Goal: Communication & Community: Connect with others

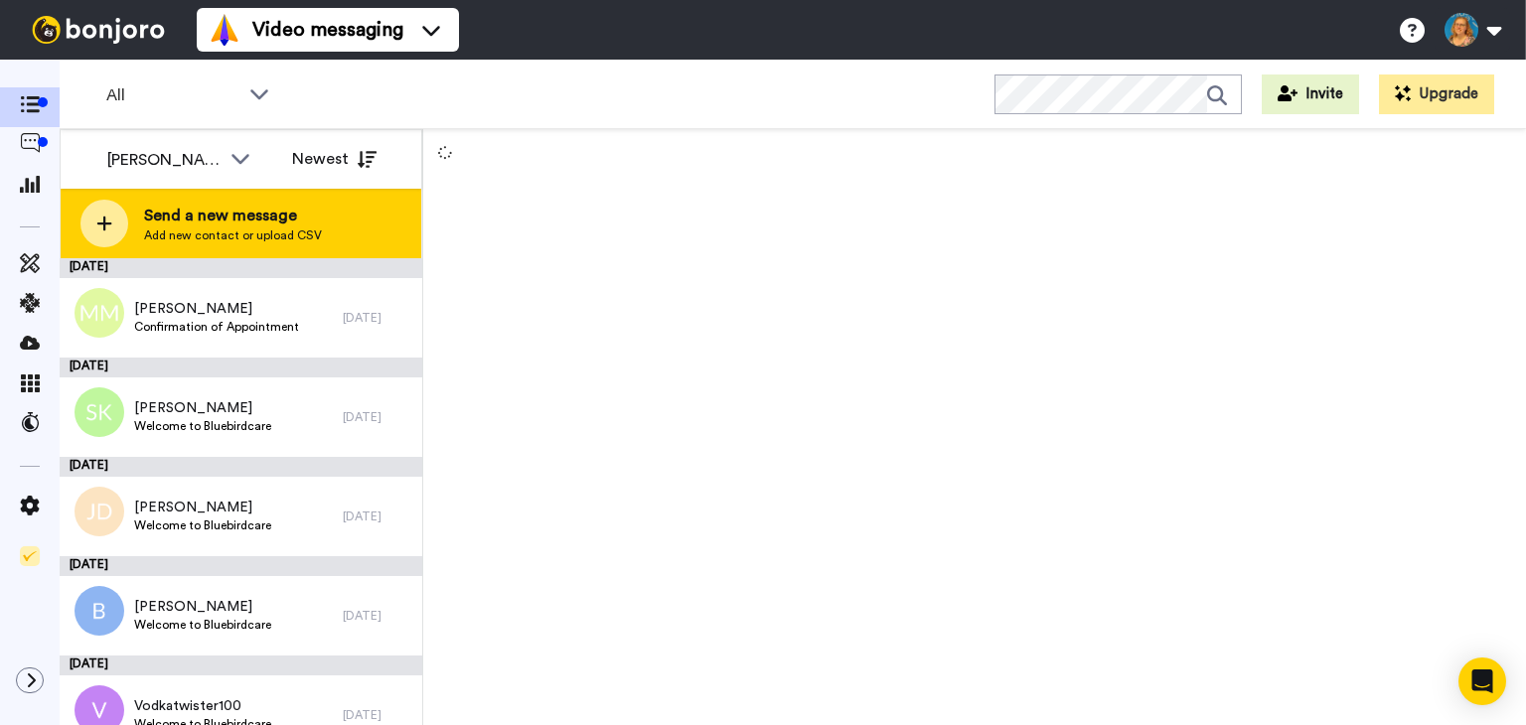
click at [262, 210] on span "Send a new message" at bounding box center [233, 216] width 178 height 24
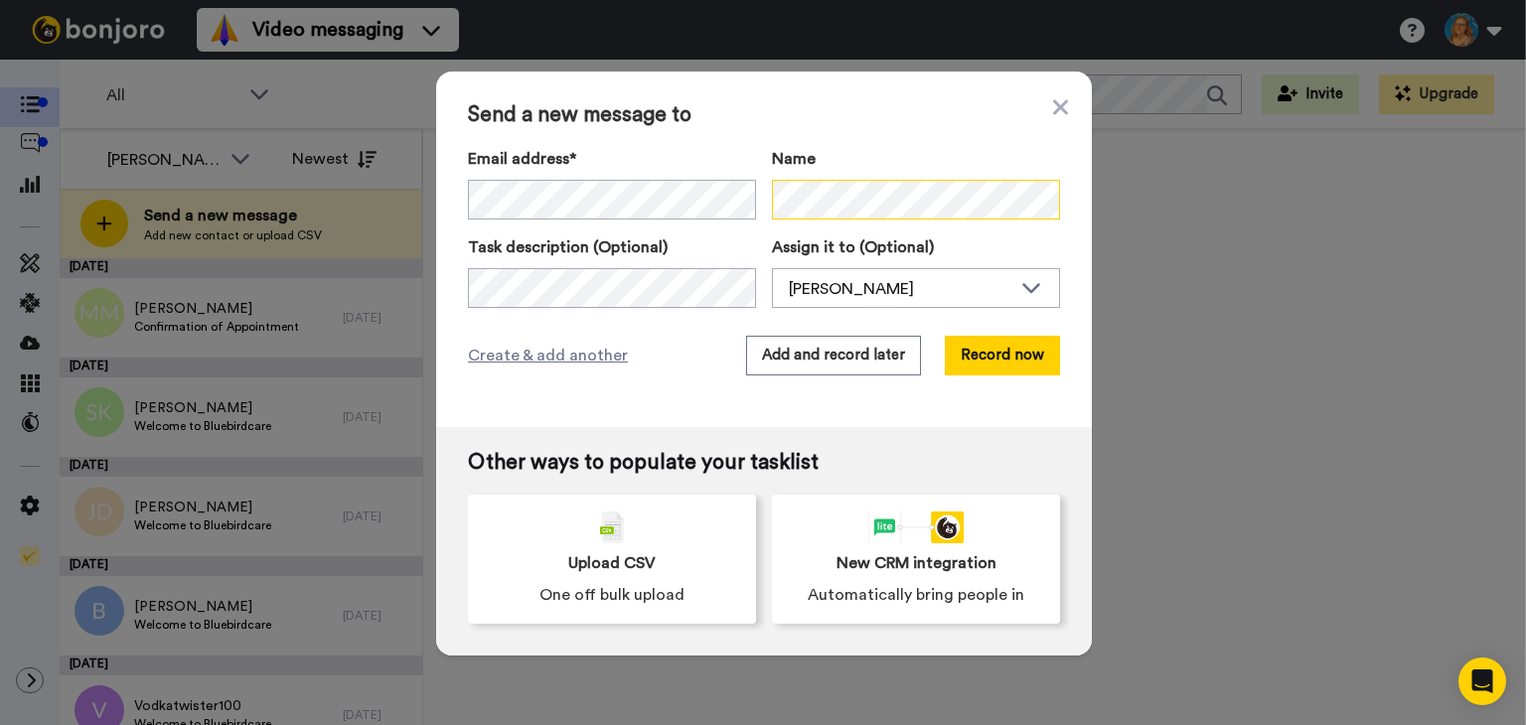
click at [759, 192] on div "Email address* Joanna Bragon <jobragan31@gmail.com> Name" at bounding box center [764, 183] width 592 height 73
click at [957, 358] on button "Record now" at bounding box center [1002, 356] width 115 height 40
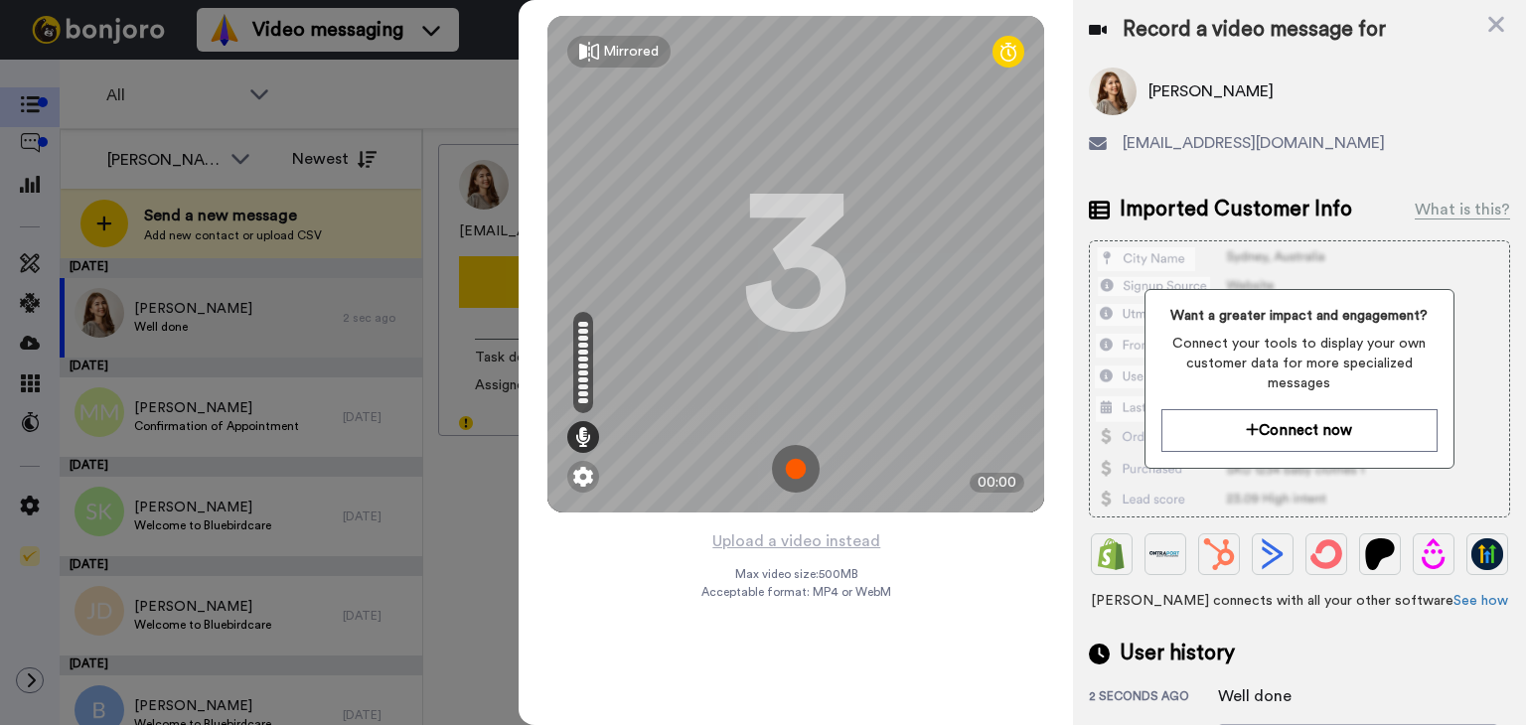
click at [817, 312] on div "3" at bounding box center [795, 264] width 109 height 149
click at [1017, 50] on div at bounding box center [1008, 52] width 32 height 32
click at [1009, 53] on icon at bounding box center [1008, 52] width 16 height 20
click at [1498, 27] on icon at bounding box center [1496, 25] width 16 height 16
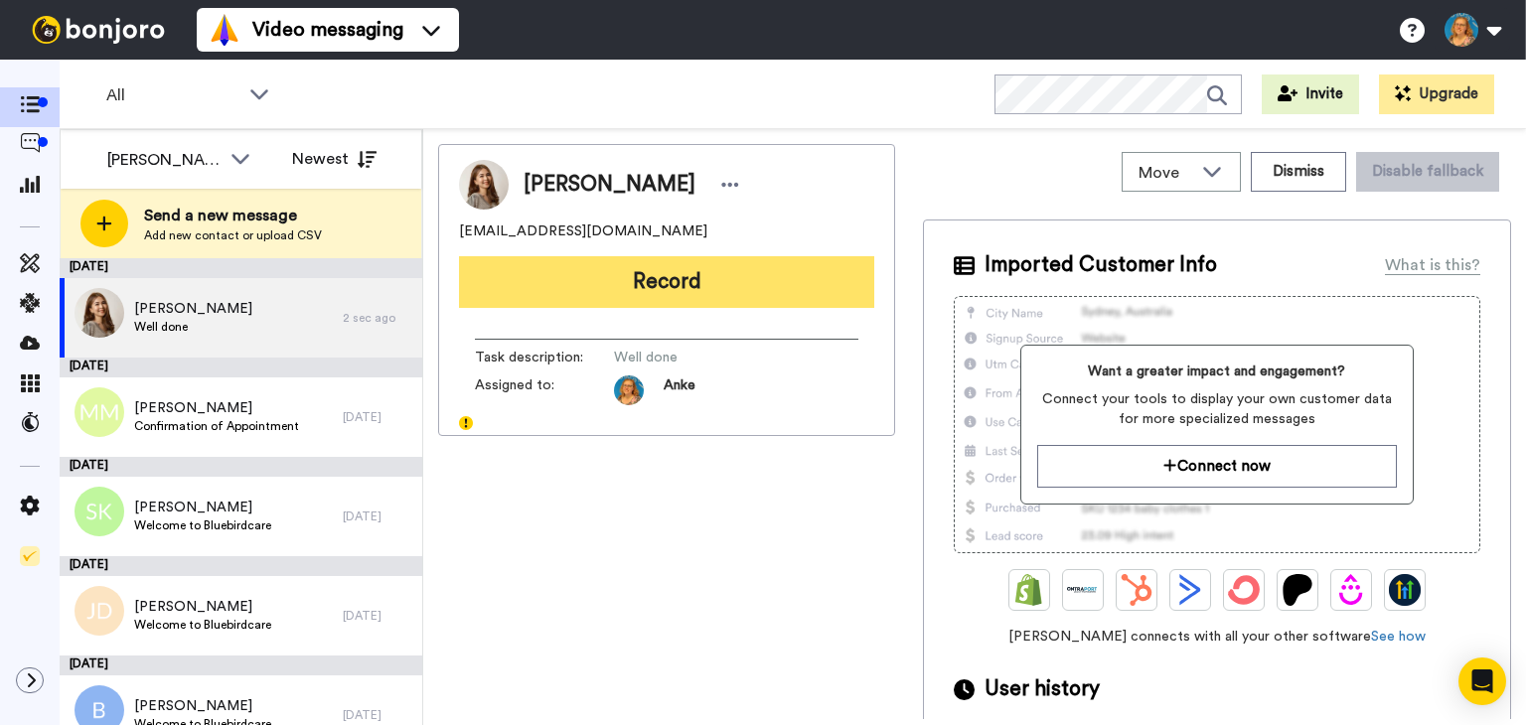
click at [743, 274] on button "Record" at bounding box center [666, 282] width 415 height 52
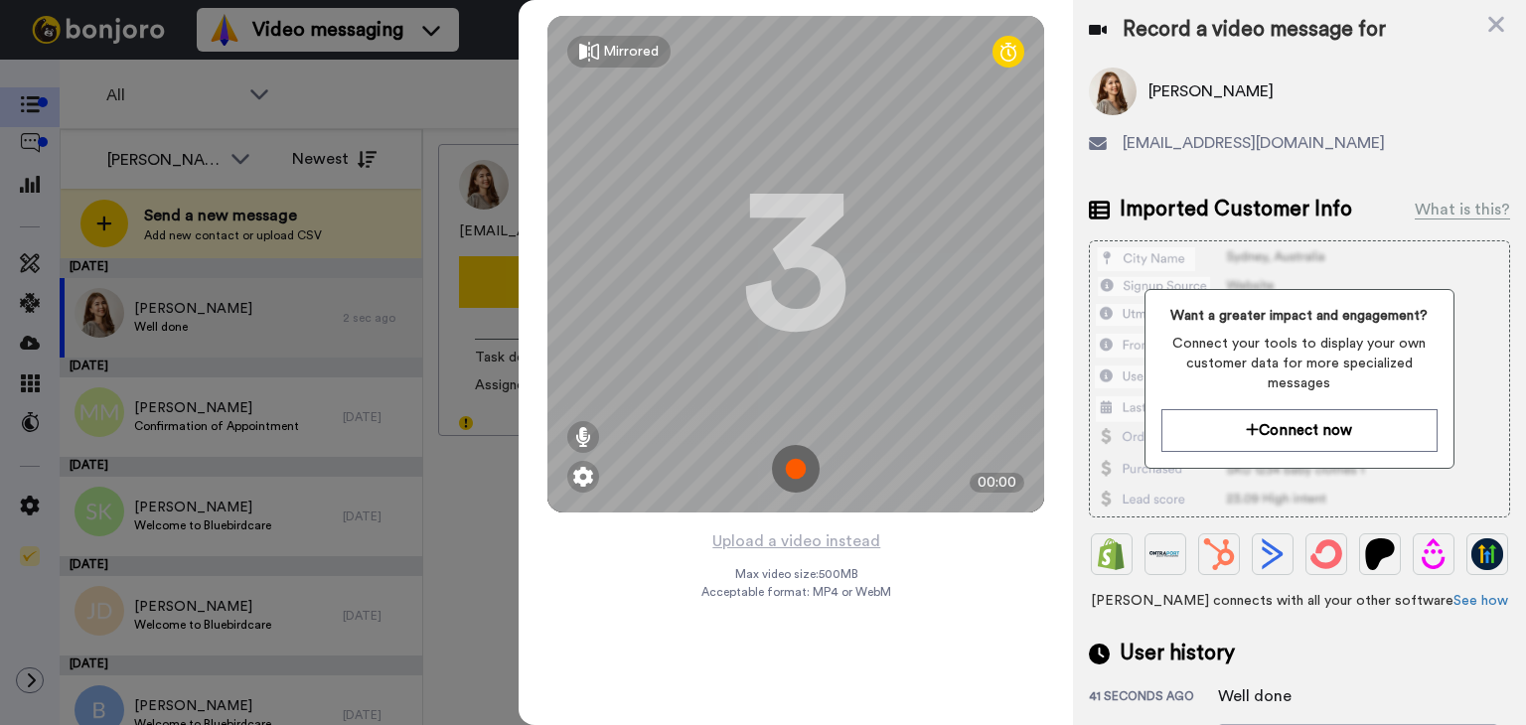
click at [801, 470] on img at bounding box center [796, 469] width 48 height 48
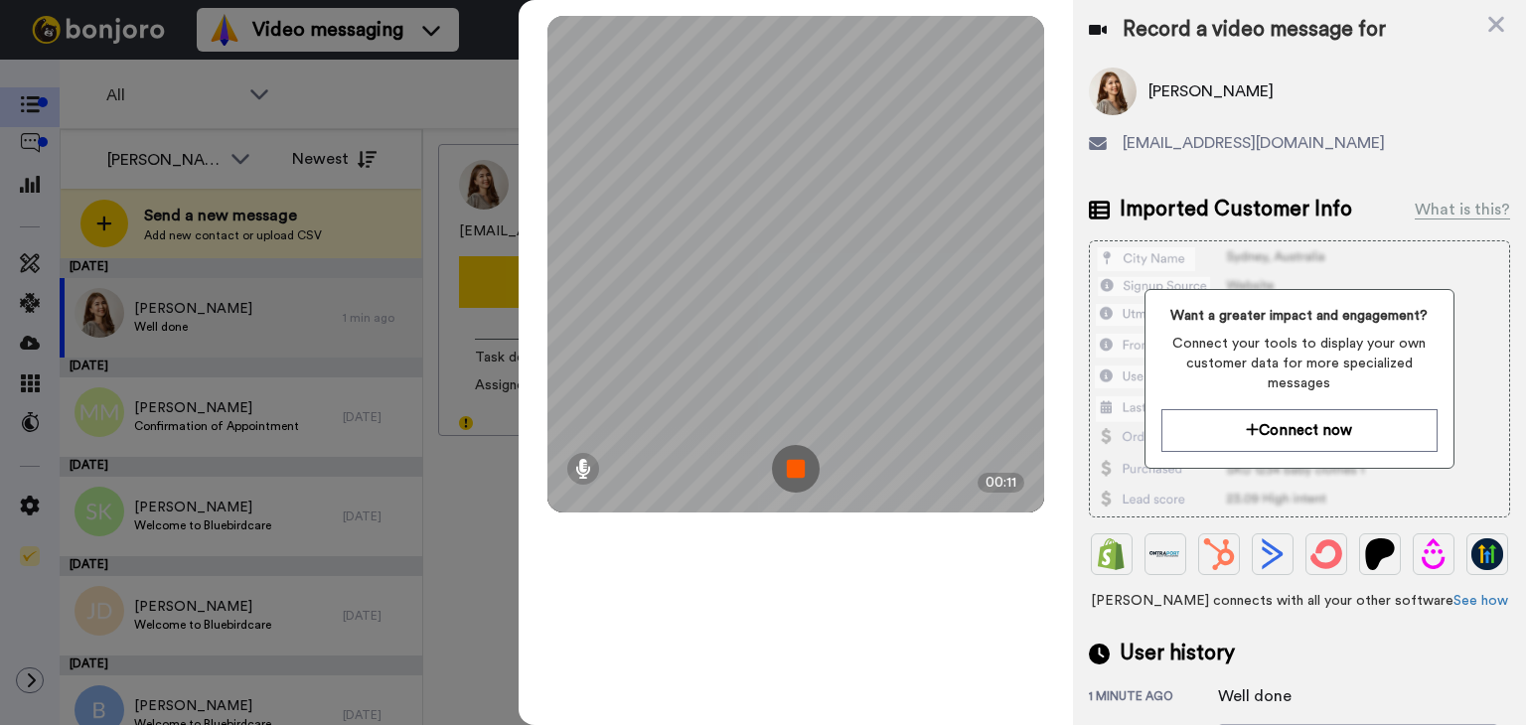
click at [801, 470] on img at bounding box center [796, 469] width 48 height 48
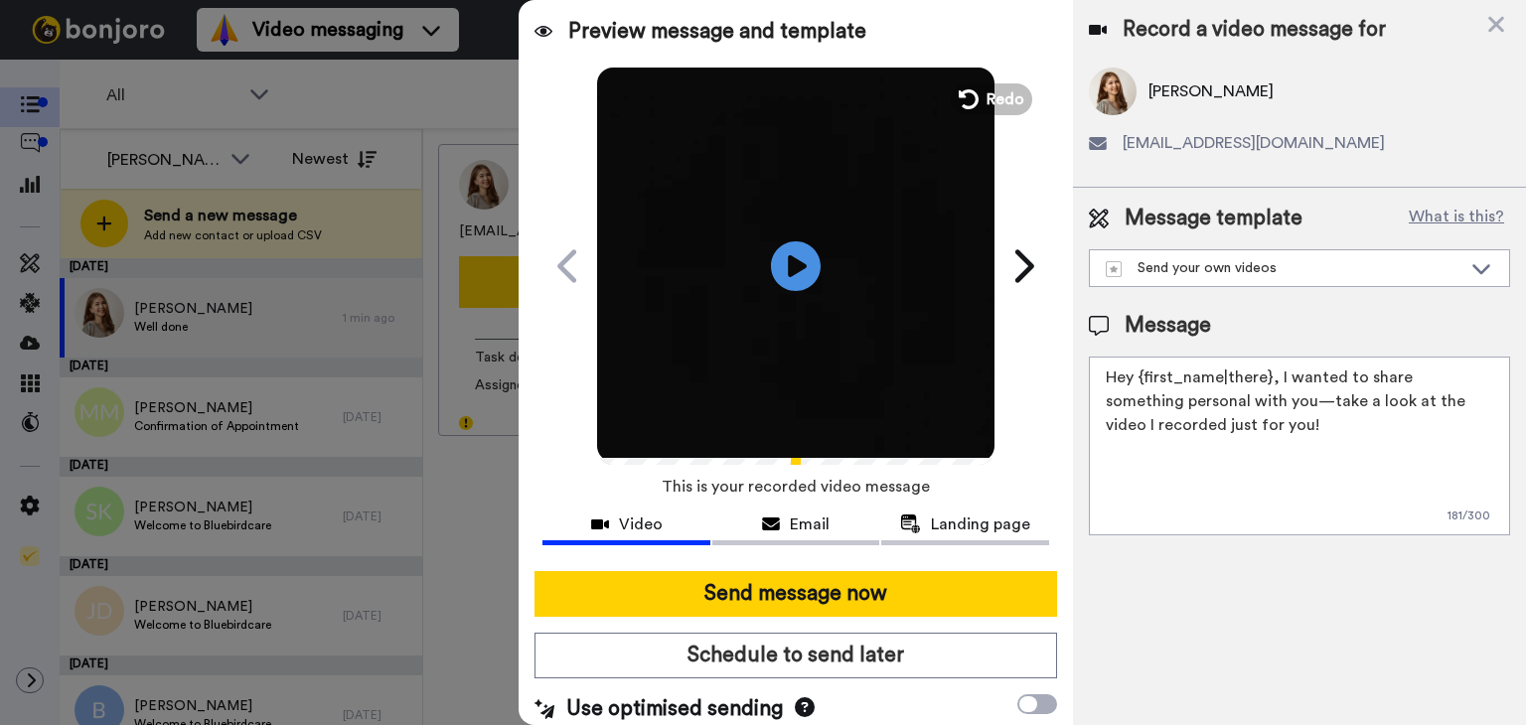
click at [1269, 378] on textarea "Hey {first_name|there}, I wanted to share something personal with you—take a lo…" at bounding box center [1299, 446] width 421 height 179
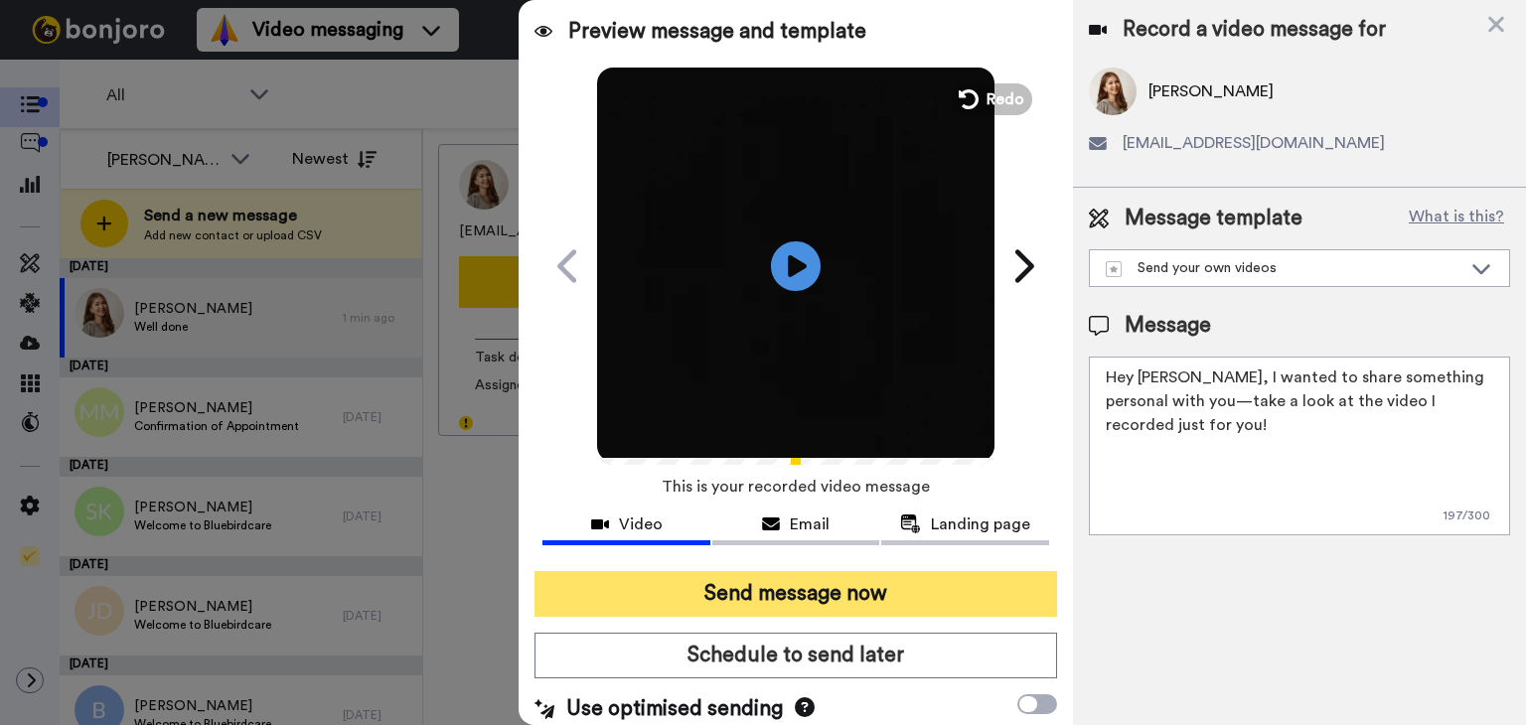
type textarea "Hey Jo, I wanted to share something personal with you—take a look at the video …"
click at [832, 593] on button "Send message now" at bounding box center [795, 594] width 523 height 46
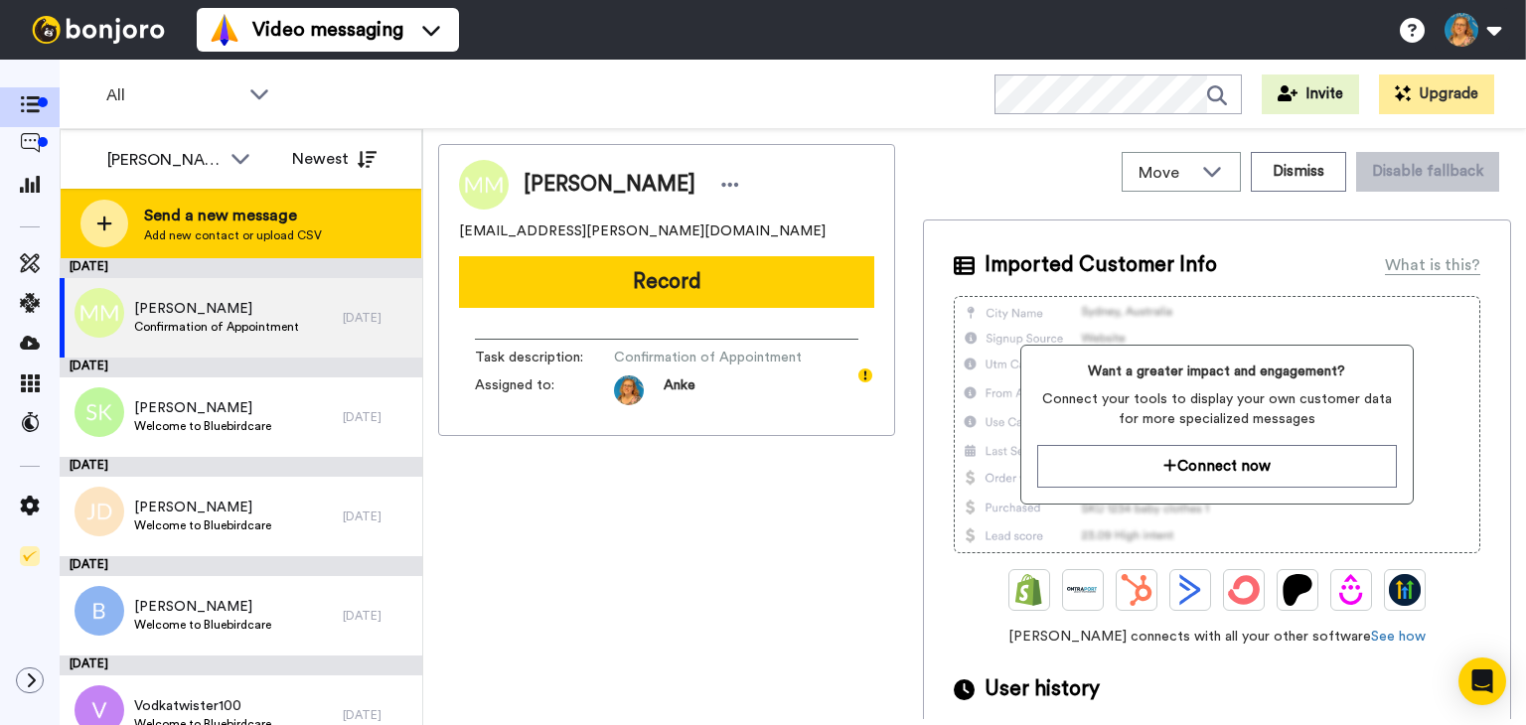
click at [264, 215] on span "Send a new message" at bounding box center [233, 216] width 178 height 24
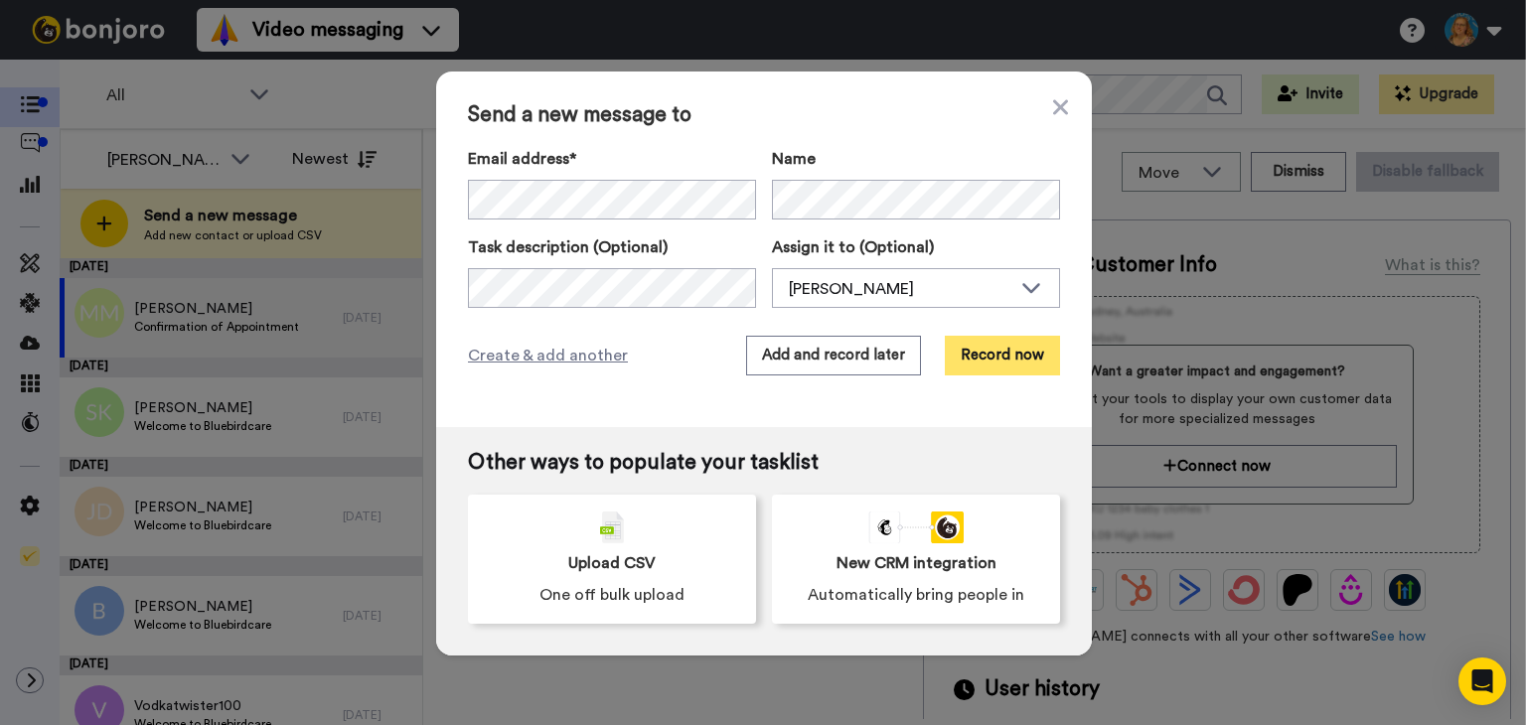
click at [994, 359] on button "Record now" at bounding box center [1002, 356] width 115 height 40
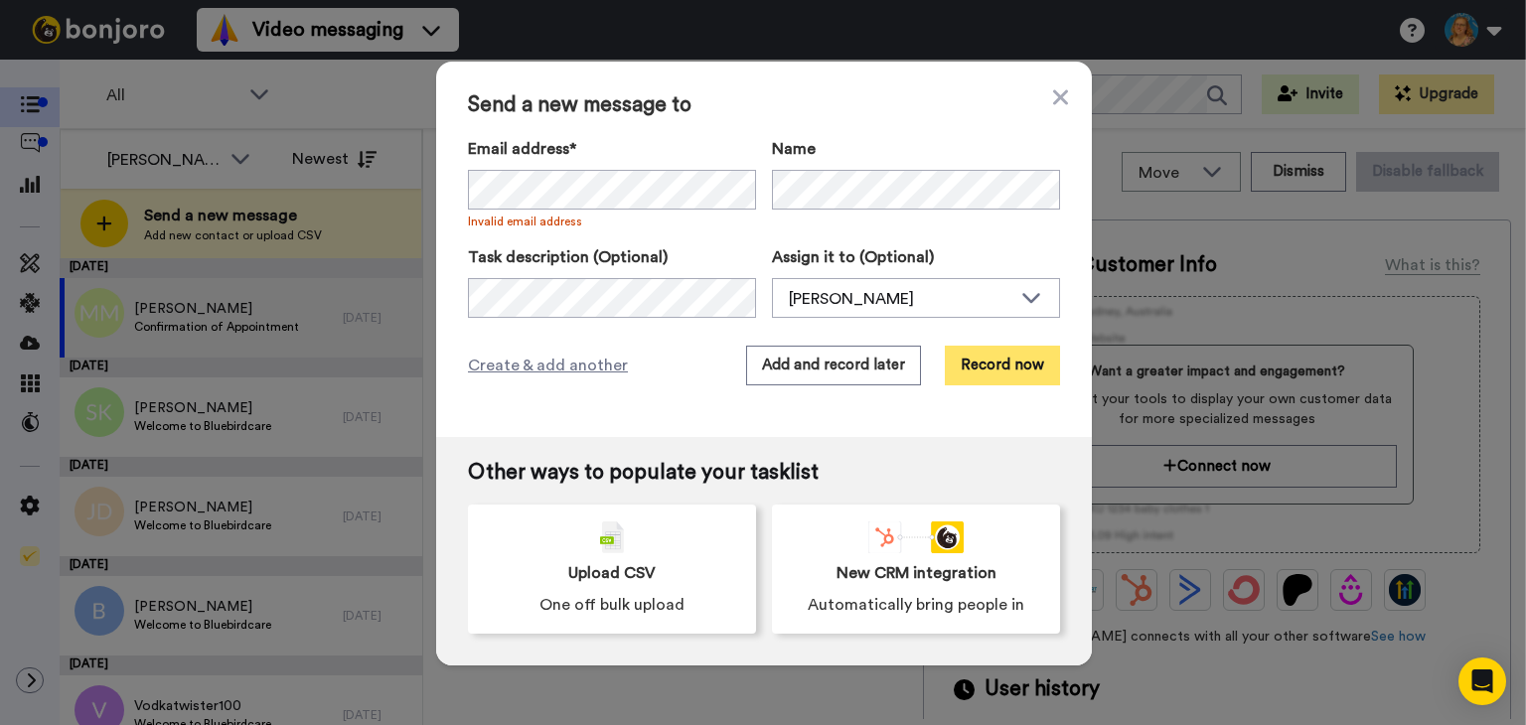
click at [1010, 364] on button "Record now" at bounding box center [1002, 366] width 115 height 40
click at [960, 356] on button "Record now" at bounding box center [1002, 366] width 115 height 40
click at [992, 359] on button "Record now" at bounding box center [1002, 366] width 115 height 40
click at [976, 372] on button "Record now" at bounding box center [1002, 366] width 115 height 40
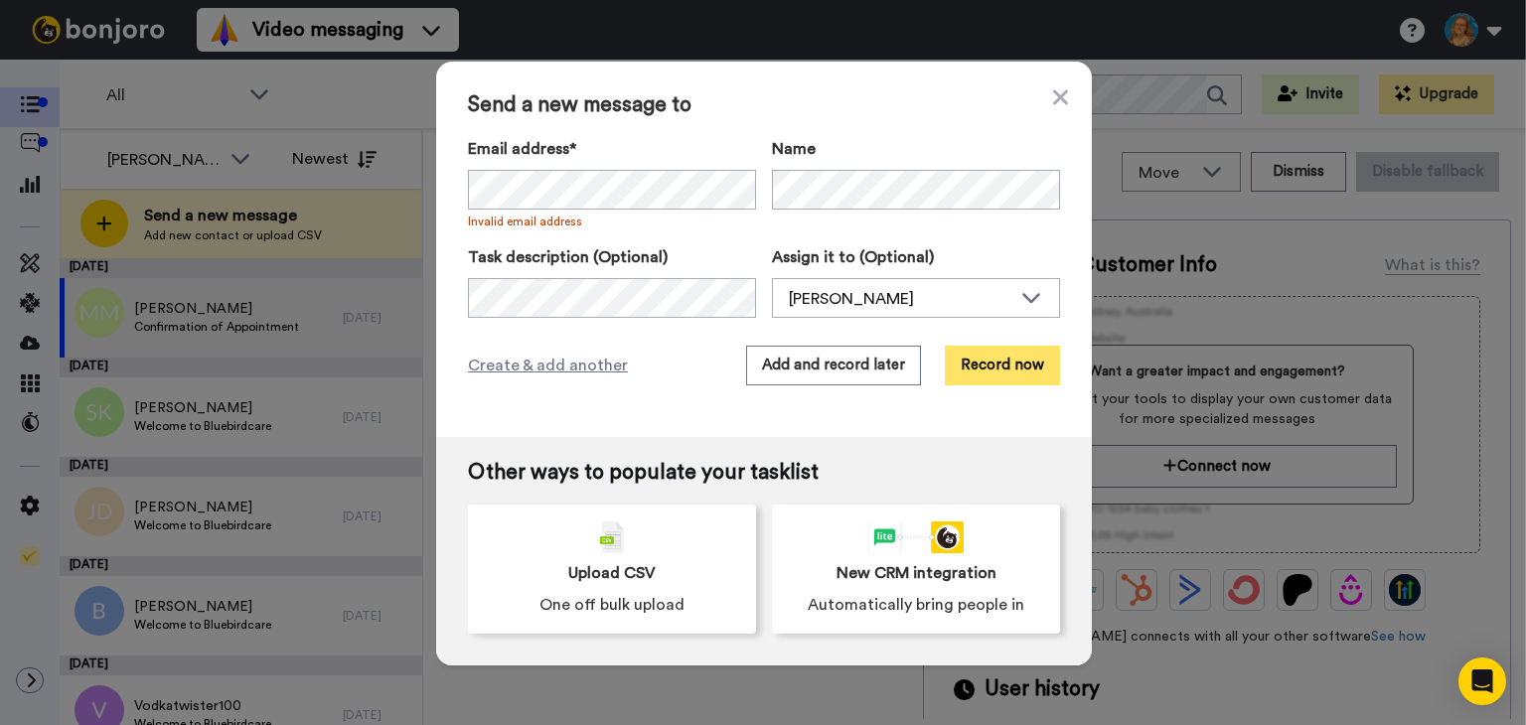
click at [976, 372] on button "Record now" at bounding box center [1002, 366] width 115 height 40
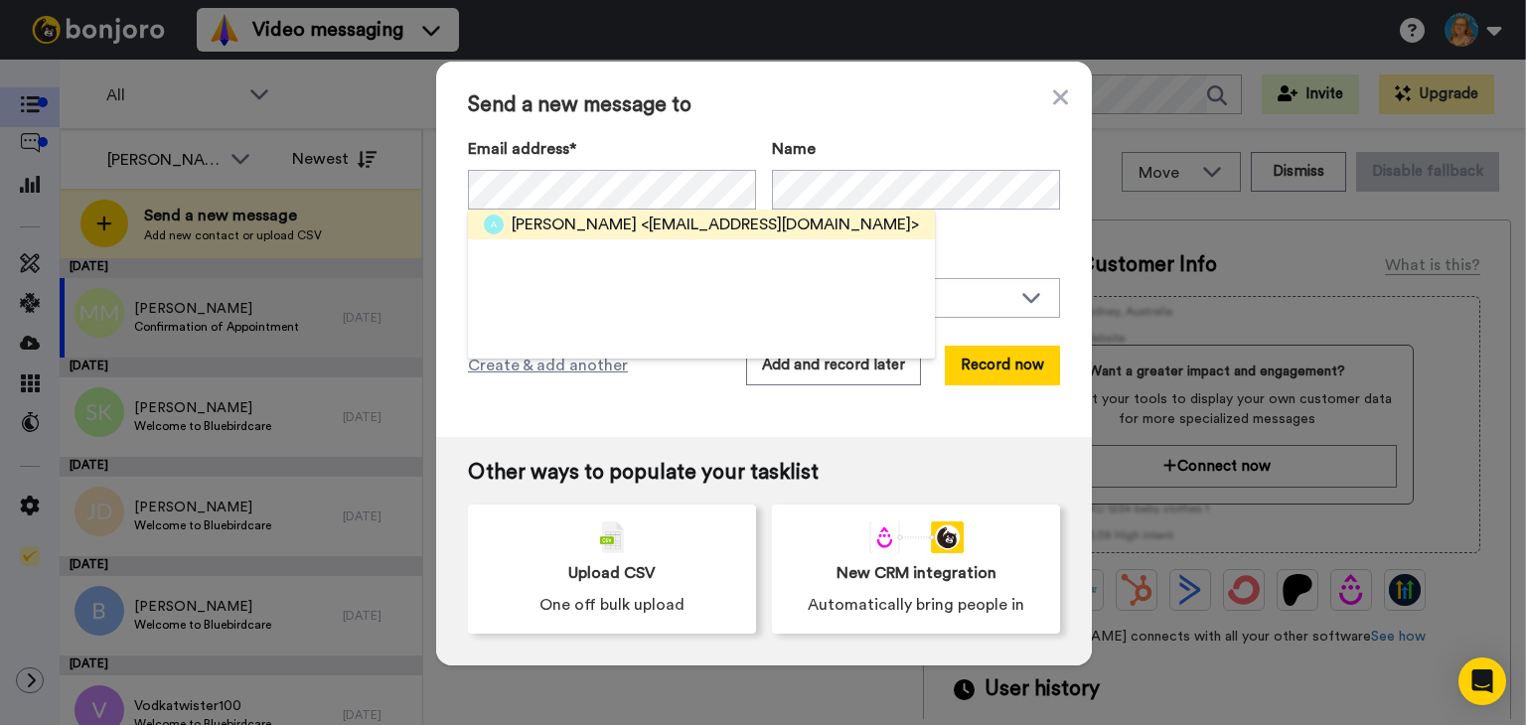
click at [768, 227] on span "<[EMAIL_ADDRESS][DOMAIN_NAME]>" at bounding box center [780, 225] width 278 height 24
click at [512, 223] on span "[PERSON_NAME]" at bounding box center [574, 225] width 125 height 24
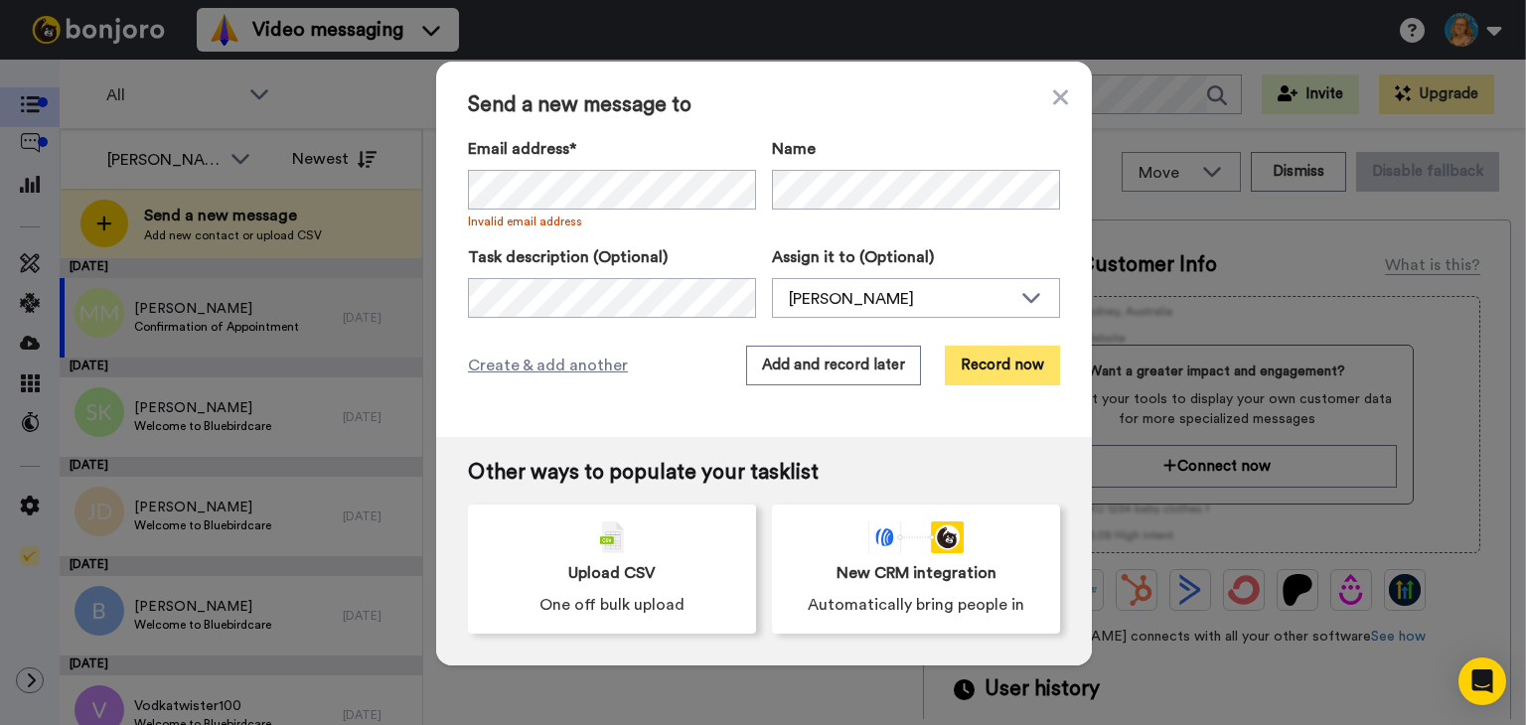
click at [990, 357] on button "Record now" at bounding box center [1002, 366] width 115 height 40
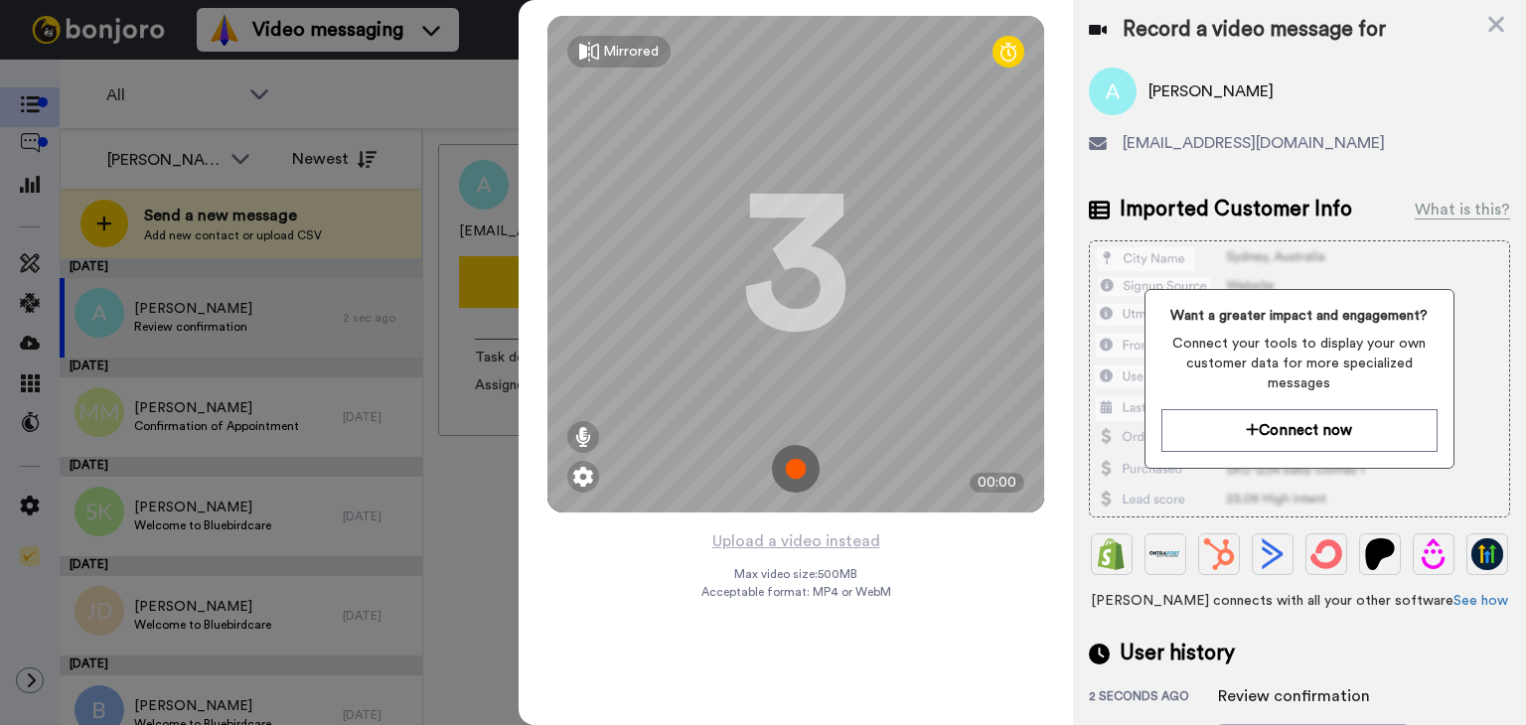
click at [796, 470] on img at bounding box center [796, 469] width 48 height 48
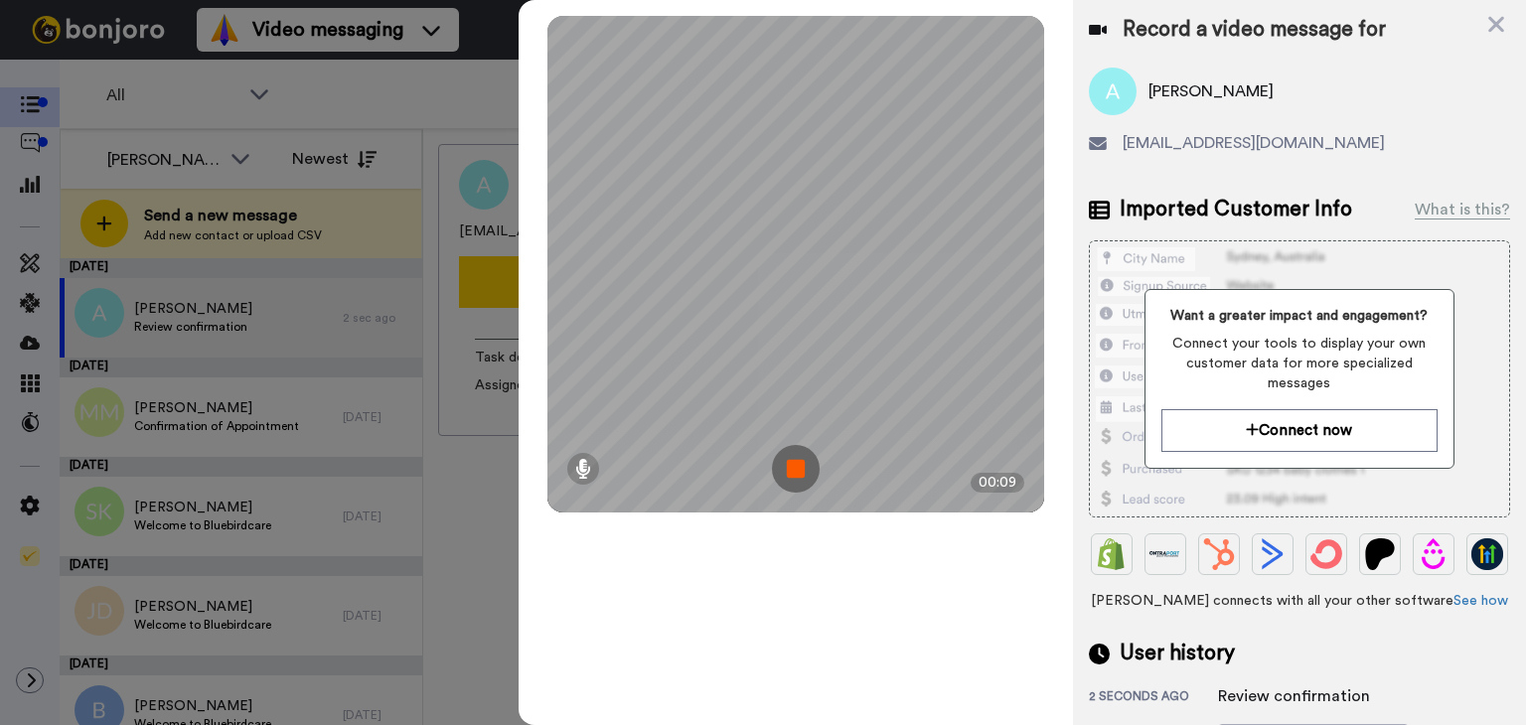
click at [796, 470] on img at bounding box center [796, 469] width 48 height 48
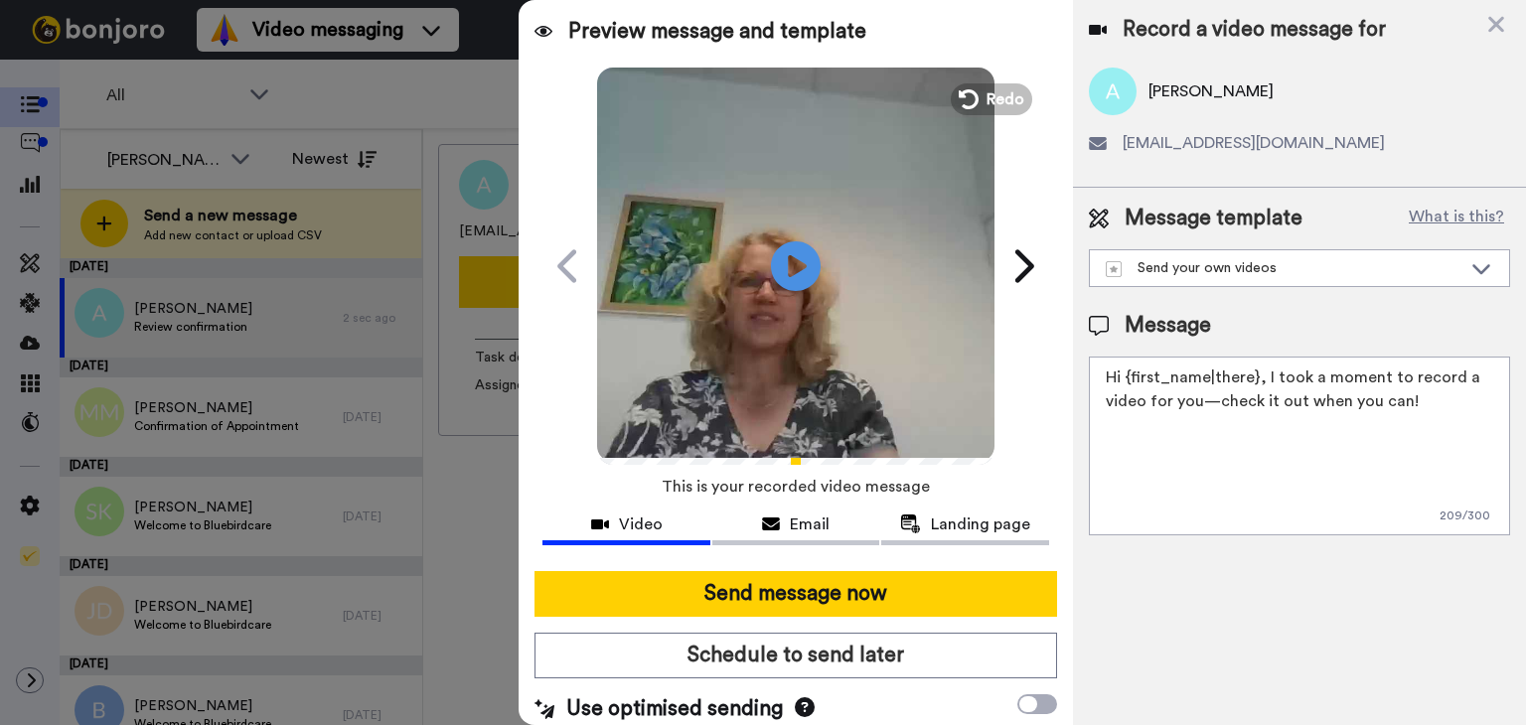
click at [1254, 377] on textarea "Hi {first_name|there}, I took a moment to record a video for you—check it out w…" at bounding box center [1299, 446] width 421 height 179
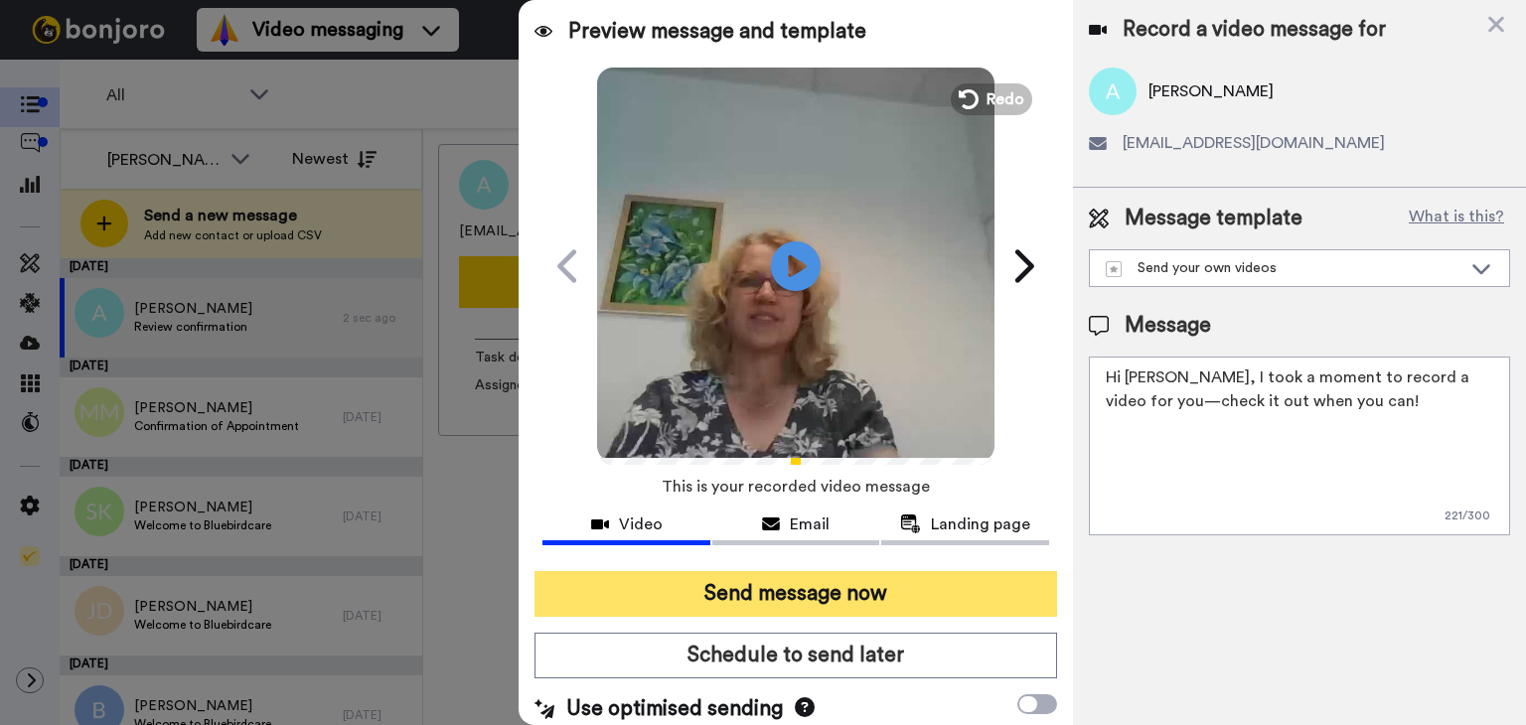
type textarea "Hi [PERSON_NAME], I took a moment to record a video for you—check it out when y…"
click at [921, 589] on button "Send message now" at bounding box center [795, 594] width 523 height 46
